Goal: Task Accomplishment & Management: Manage account settings

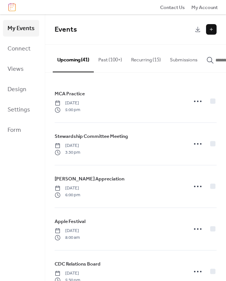
drag, startPoint x: 145, startPoint y: 62, endPoint x: 94, endPoint y: 156, distance: 107.1
click at [147, 62] on button "Recurring (15)" at bounding box center [146, 58] width 39 height 26
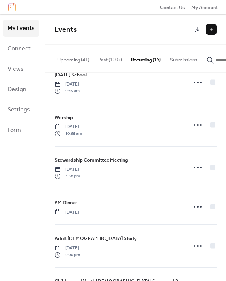
scroll to position [87, 0]
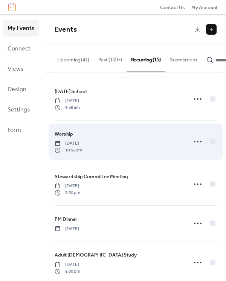
click at [114, 149] on div "Worship [DATE] 10:55 am" at bounding box center [119, 141] width 128 height 23
click at [192, 147] on icon at bounding box center [198, 142] width 12 height 12
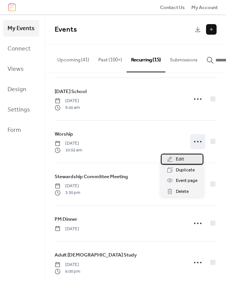
click at [184, 163] on div "Edit" at bounding box center [182, 159] width 43 height 11
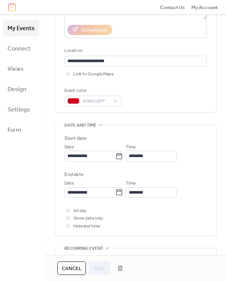
scroll to position [151, 0]
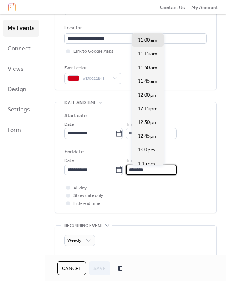
click at [160, 173] on input "********" at bounding box center [151, 170] width 51 height 11
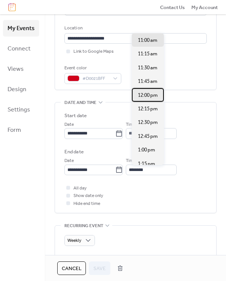
click at [148, 98] on span "12:00 pm" at bounding box center [148, 96] width 20 height 8
type input "********"
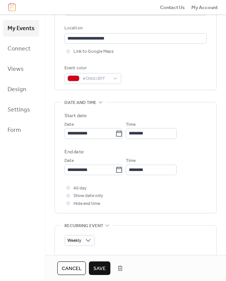
click at [100, 267] on span "Save" at bounding box center [99, 269] width 12 height 8
